Goal: Find specific page/section: Find specific page/section

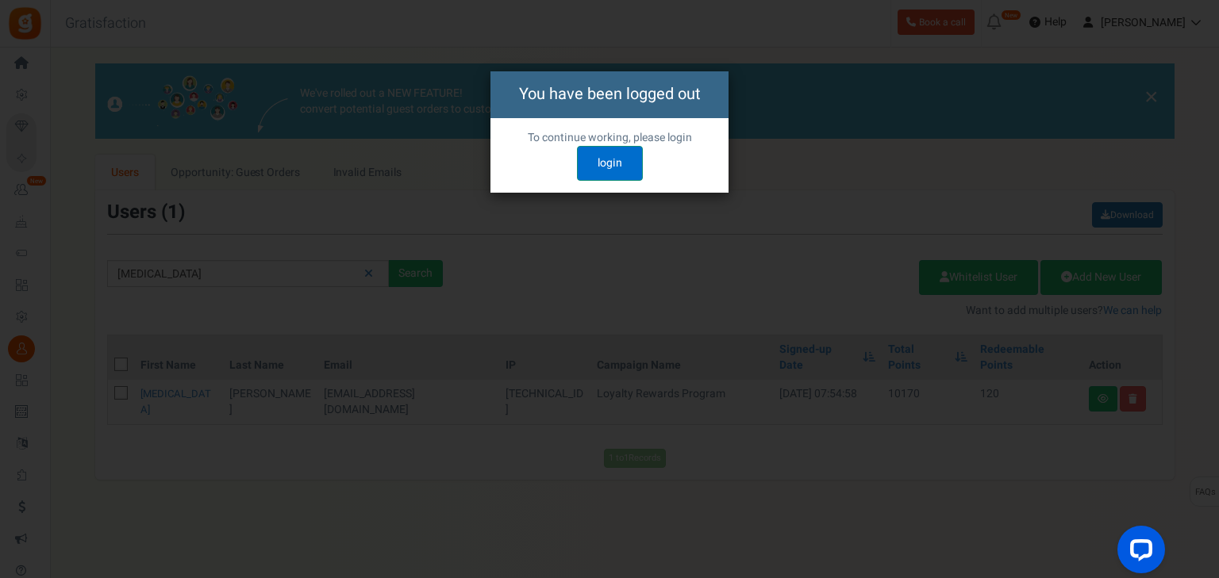
click at [614, 162] on link "login" at bounding box center [610, 163] width 66 height 35
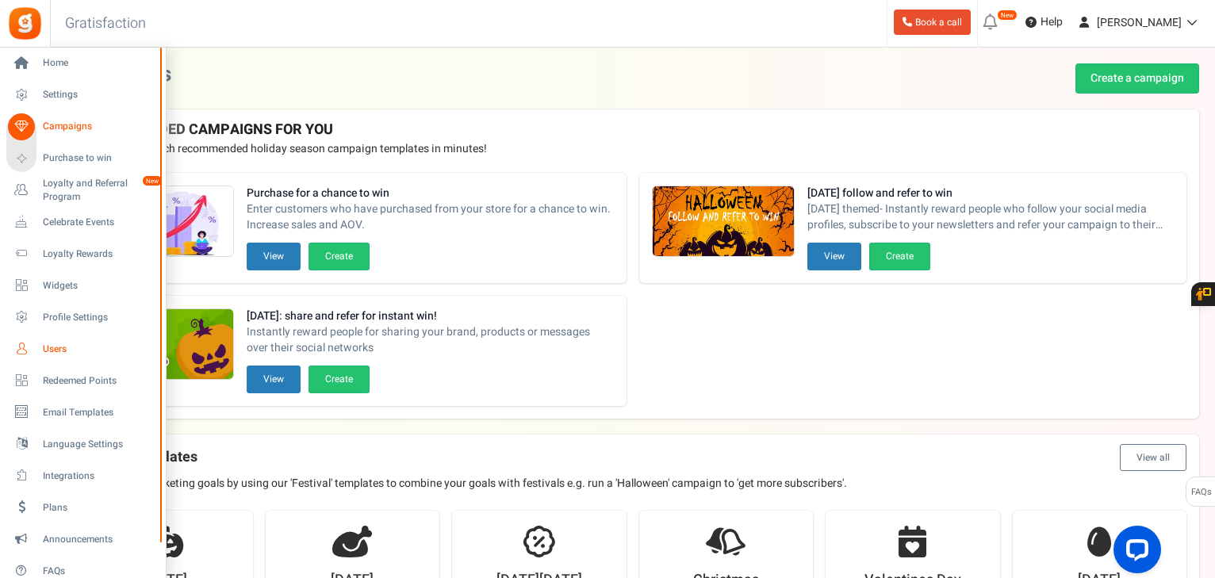
click at [57, 347] on span "Users" at bounding box center [98, 349] width 111 height 13
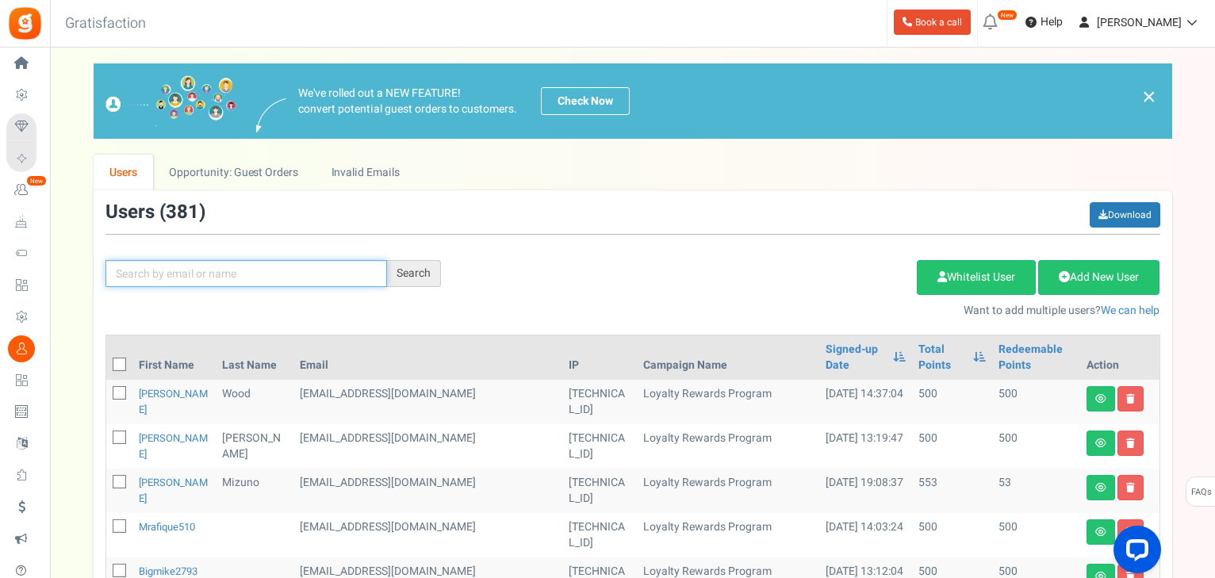
click at [263, 282] on input "text" at bounding box center [247, 273] width 282 height 27
type input "TORRES"
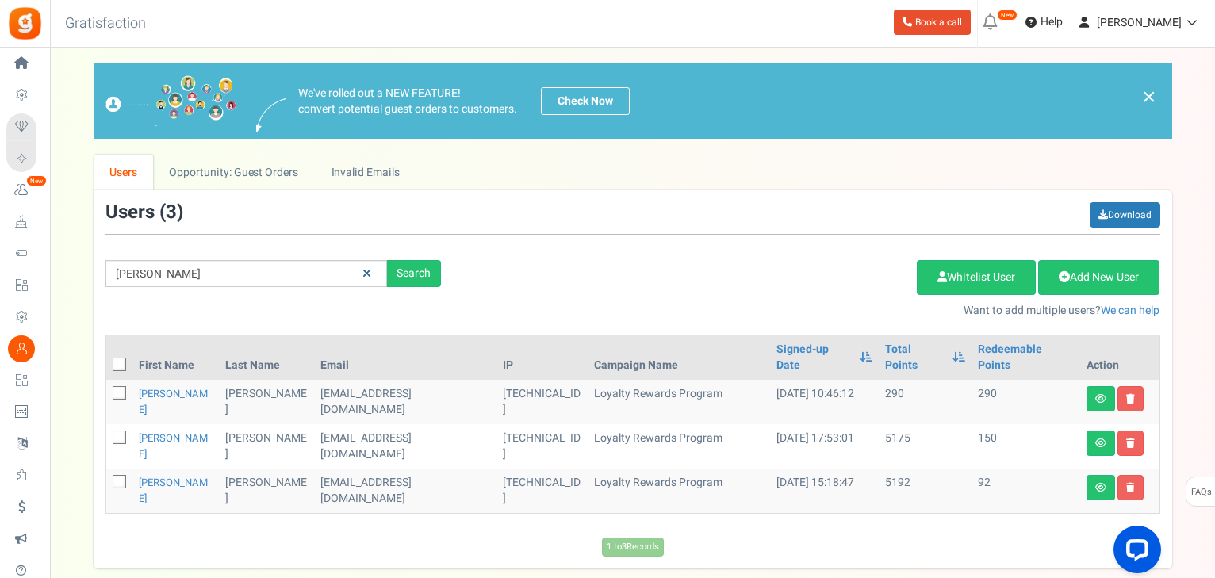
click at [361, 270] on link at bounding box center [367, 274] width 25 height 28
